Goal: Information Seeking & Learning: Learn about a topic

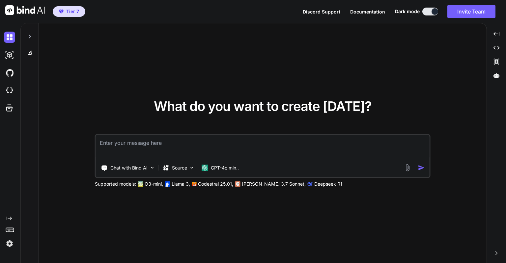
click at [150, 148] on textarea at bounding box center [263, 147] width 334 height 24
click at [152, 166] on img at bounding box center [153, 168] width 6 height 6
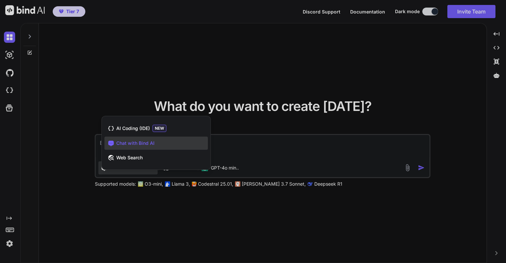
click at [156, 88] on div at bounding box center [253, 131] width 506 height 263
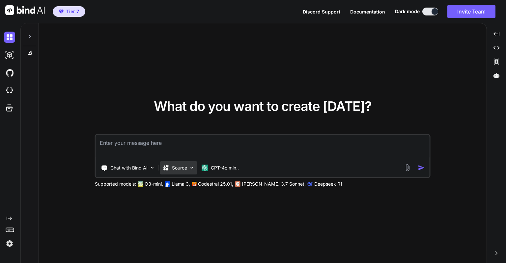
click at [195, 167] on img at bounding box center [192, 168] width 6 height 6
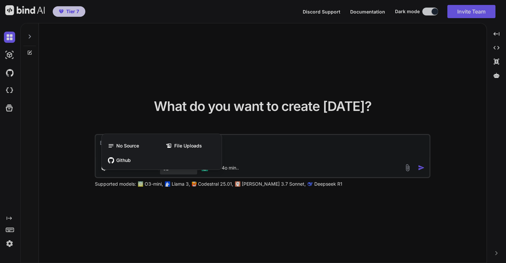
click at [195, 199] on div at bounding box center [253, 131] width 506 height 263
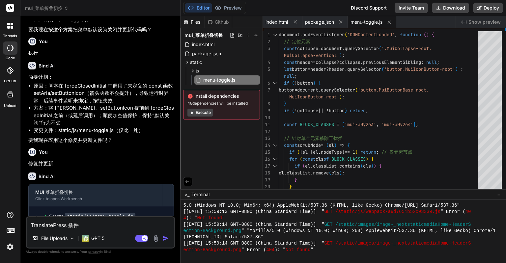
scroll to position [184, 0]
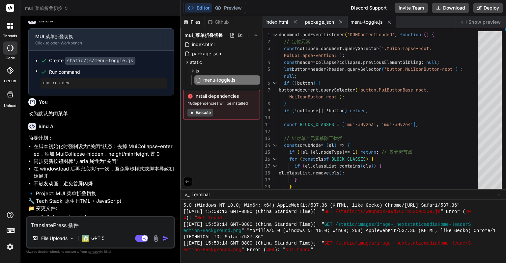
click at [132, 208] on p "🔹 Project: MUI 菜单折叠切换 🔧 Tech Stack: 原生 HTML + JavaScript 📁 变更文件:" at bounding box center [101, 201] width 146 height 22
